Goal: Browse casually

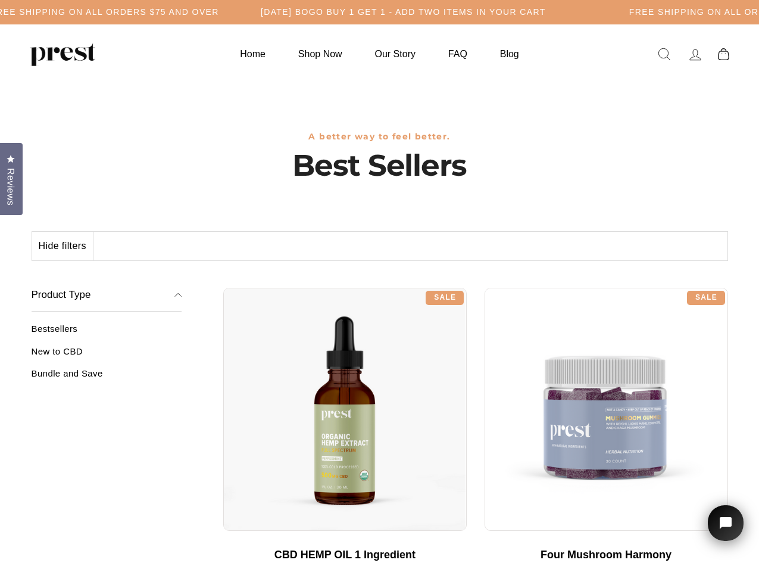
click at [379, 286] on div "**********" at bounding box center [475, 283] width 505 height 9
click at [219, 12] on h5 "Free Shipping on all orders $75 and over" at bounding box center [104, 12] width 229 height 10
click at [63, 246] on button "Hide filters" at bounding box center [62, 246] width 61 height 29
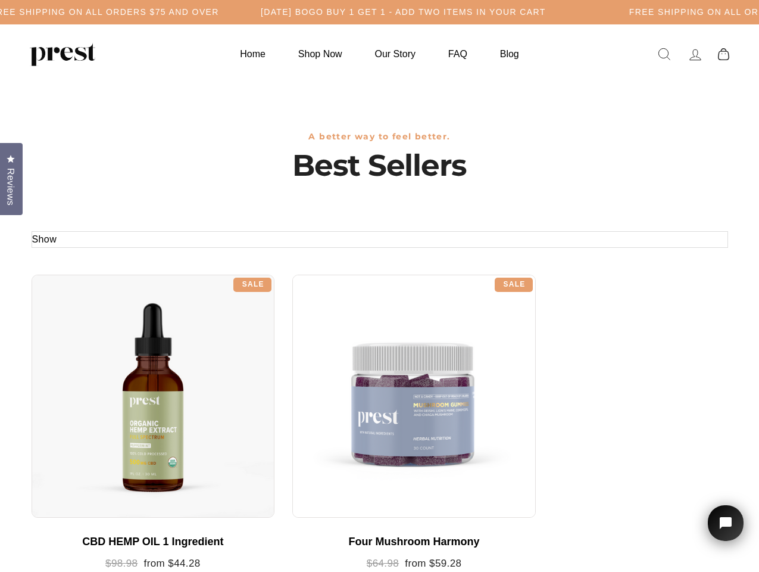
click at [107, 355] on div at bounding box center [154, 396] width 244 height 244
click at [107, 377] on div at bounding box center [154, 396] width 244 height 244
click at [11, 177] on span "Reviews" at bounding box center [10, 187] width 15 height 38
click at [726, 523] on icon "Open chat widget" at bounding box center [732, 523] width 18 height 18
